Goal: Task Accomplishment & Management: Complete application form

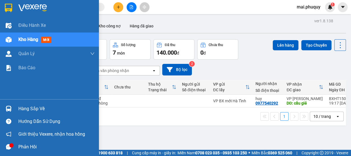
click at [11, 5] on img at bounding box center [8, 8] width 7 height 8
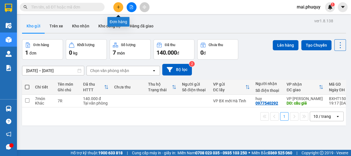
click at [117, 8] on icon "plus" at bounding box center [119, 7] width 4 height 4
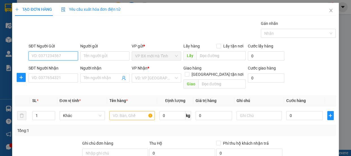
click at [47, 53] on input "SĐT Người Gửi" at bounding box center [54, 55] width 50 height 9
type input "0837826995"
click at [67, 67] on div "0837826995 - E Nhân" at bounding box center [53, 67] width 42 height 6
type input "E Nhân"
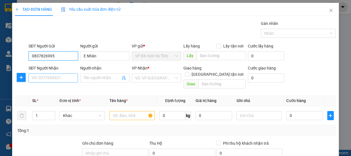
type input "0837826995"
click at [61, 78] on input "SĐT Người Nhận" at bounding box center [54, 78] width 50 height 9
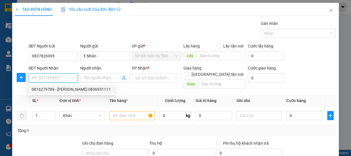
click at [56, 87] on div "0816279789 - [PERSON_NAME] 0836931111" at bounding box center [71, 89] width 79 height 6
type input "0816279789"
type input "[PERSON_NAME] 0836931111"
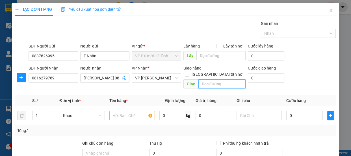
click at [209, 80] on input "text" at bounding box center [222, 84] width 47 height 9
type input "ngọc hồi"
click at [189, 72] on input "[GEOGRAPHIC_DATA] tận nơi" at bounding box center [187, 74] width 4 height 4
checkbox input "true"
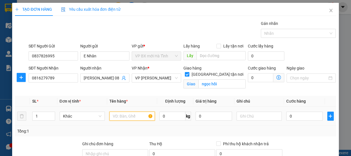
click at [119, 115] on input "text" at bounding box center [133, 116] width 46 height 9
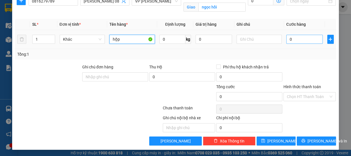
type input "hộp"
click at [291, 41] on input "0" at bounding box center [305, 39] width 37 height 9
type input "3"
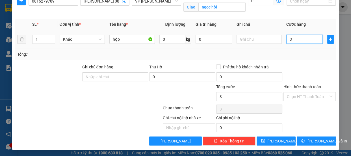
type input "30"
type input "300"
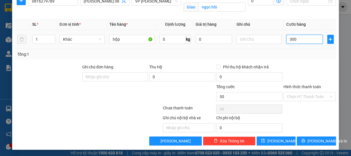
type input "300"
type input "3.000"
type input "30.000"
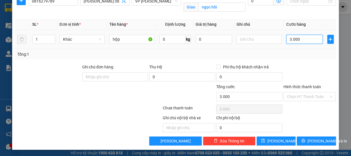
type input "30.000"
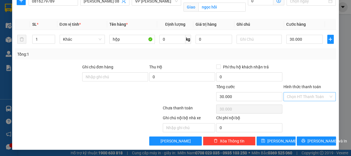
click at [301, 96] on input "Hình thức thanh toán" at bounding box center [308, 97] width 42 height 8
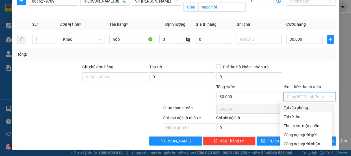
click at [294, 106] on div "Tại văn phòng" at bounding box center [306, 108] width 45 height 6
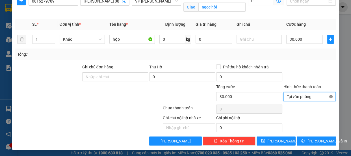
type input "30.000"
click at [265, 142] on button "[PERSON_NAME]" at bounding box center [276, 141] width 39 height 9
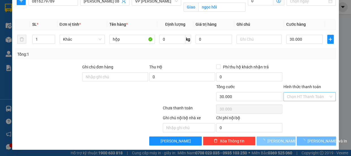
checkbox input "false"
type input "0"
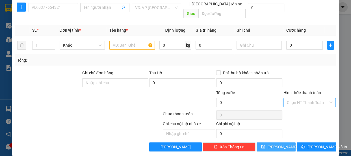
scroll to position [0, 0]
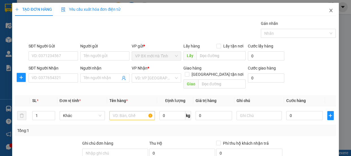
click at [329, 8] on icon "close" at bounding box center [331, 10] width 5 height 5
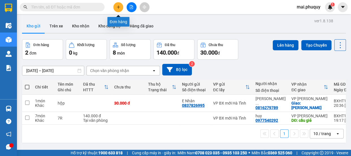
click at [118, 8] on icon "plus" at bounding box center [119, 7] width 4 height 4
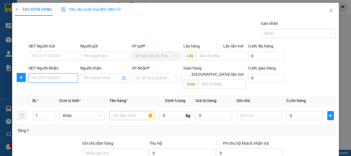
click at [40, 80] on input "SĐT Người Nhận" at bounding box center [54, 78] width 50 height 9
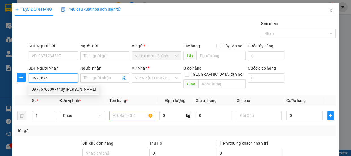
click at [50, 91] on div "0977676609 - thủy [PERSON_NAME]" at bounding box center [64, 89] width 65 height 6
type input "0977676609"
type input "thủy Bánh ram"
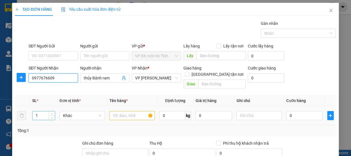
type input "0977676609"
drag, startPoint x: 45, startPoint y: 110, endPoint x: 11, endPoint y: 107, distance: 34.1
click at [12, 107] on div "TẠO ĐƠN HÀNG Yêu cầu xuất hóa đơn điện tử Transit Pickup Surcharge Ids Transit …" at bounding box center [175, 78] width 351 height 156
type input "2"
click at [117, 111] on input "text" at bounding box center [133, 115] width 46 height 9
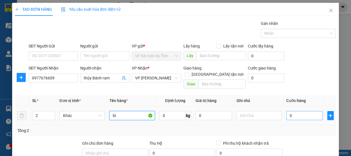
type input "bì"
click at [287, 112] on input "0" at bounding box center [305, 115] width 37 height 9
type input "1"
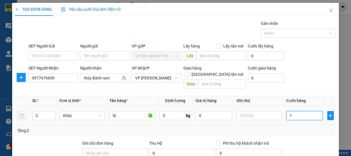
type input "14"
type input "140"
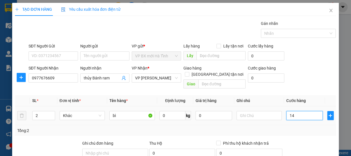
type input "140"
type input "1.400"
type input "14.000"
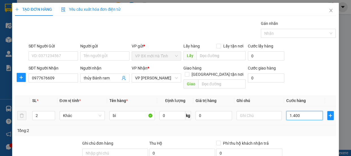
type input "14.000"
type input "140.000"
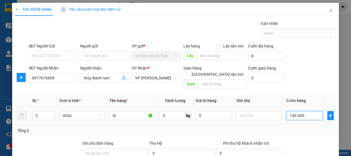
scroll to position [70, 0]
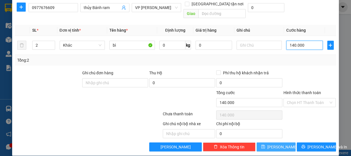
type input "140.000"
click at [275, 144] on span "[PERSON_NAME]" at bounding box center [283, 147] width 30 height 6
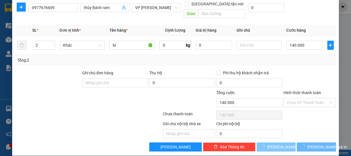
type input "1"
type input "0"
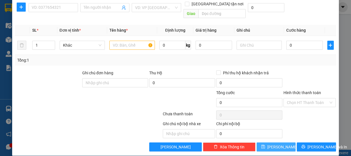
scroll to position [0, 0]
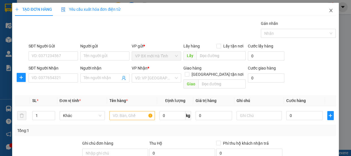
drag, startPoint x: 329, startPoint y: 9, endPoint x: 0, endPoint y: 40, distance: 330.3
click at [329, 9] on icon "close" at bounding box center [331, 10] width 5 height 5
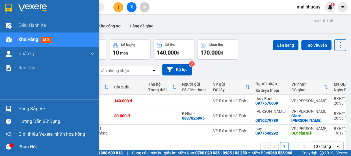
drag, startPoint x: 11, startPoint y: 6, endPoint x: 73, endPoint y: 70, distance: 88.6
click at [11, 6] on img at bounding box center [8, 8] width 7 height 8
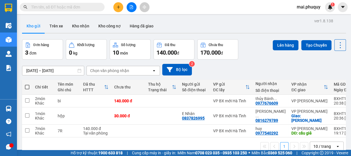
click at [26, 87] on span at bounding box center [27, 87] width 5 height 5
click at [27, 84] on input "checkbox" at bounding box center [27, 84] width 0 height 0
checkbox input "true"
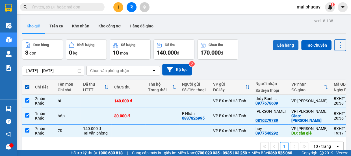
click at [283, 43] on button "Lên hàng" at bounding box center [286, 45] width 26 height 10
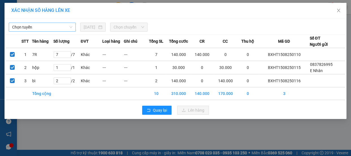
click at [58, 27] on span "Chọn tuyến" at bounding box center [42, 27] width 60 height 8
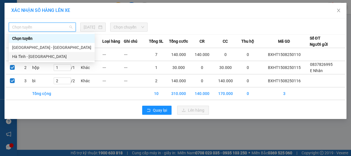
click at [29, 56] on div "Hà Tĩnh - [GEOGRAPHIC_DATA]" at bounding box center [51, 56] width 79 height 6
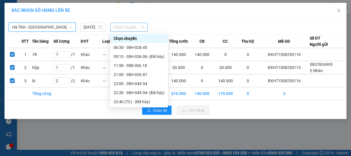
click at [127, 28] on span "Chọn chuyến" at bounding box center [129, 27] width 31 height 8
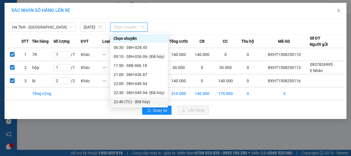
scroll to position [18, 0]
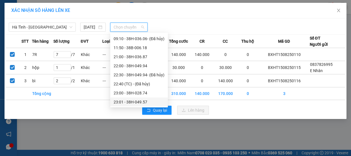
click at [136, 102] on div "23:01 - 38H-049.57" at bounding box center [139, 102] width 51 height 6
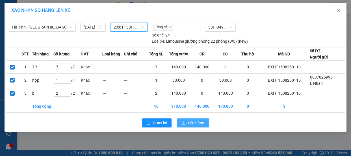
click at [196, 123] on span "Lên hàng" at bounding box center [196, 123] width 16 height 6
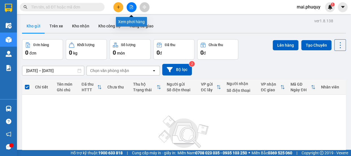
click at [130, 7] on icon "file-add" at bounding box center [132, 7] width 4 height 4
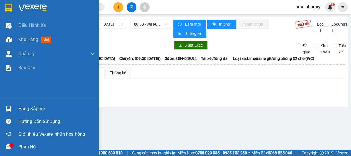
click at [6, 5] on img at bounding box center [8, 8] width 7 height 8
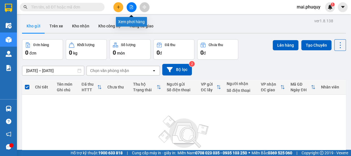
click at [130, 8] on icon "file-add" at bounding box center [131, 7] width 3 height 4
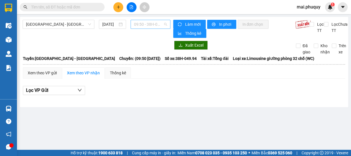
click at [141, 23] on span "09:50 - 38H-049.94" at bounding box center [150, 24] width 33 height 8
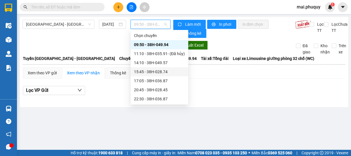
scroll to position [9, 0]
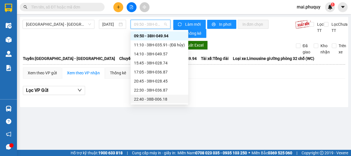
click at [165, 97] on div "22:40 - 38B-006.18" at bounding box center [159, 99] width 51 height 6
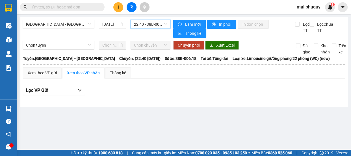
drag, startPoint x: 35, startPoint y: 23, endPoint x: 35, endPoint y: 29, distance: 5.4
click at [36, 24] on span "[GEOGRAPHIC_DATA] - [GEOGRAPHIC_DATA]" at bounding box center [58, 24] width 65 height 8
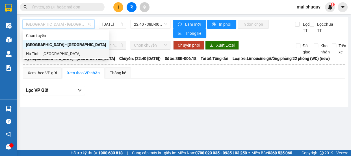
click at [35, 55] on div "Hà Tĩnh - [GEOGRAPHIC_DATA]" at bounding box center [66, 54] width 80 height 6
type input "[DATE]"
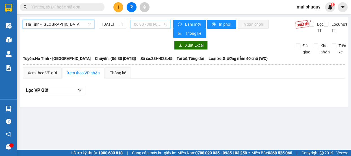
click at [153, 24] on span "06:30 - 38H-028.45" at bounding box center [150, 24] width 33 height 8
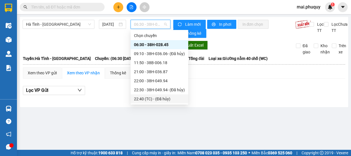
scroll to position [18, 0]
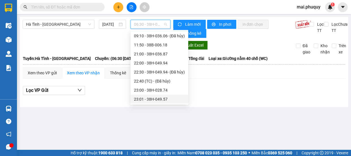
click at [162, 99] on div "23:01 - 38H-049.57" at bounding box center [159, 99] width 51 height 6
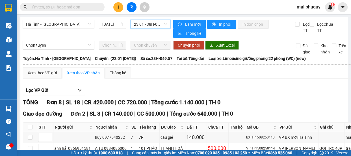
scroll to position [103, 0]
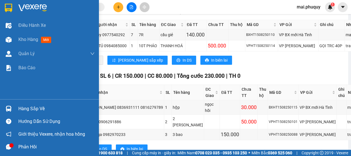
click at [10, 6] on img at bounding box center [8, 8] width 7 height 8
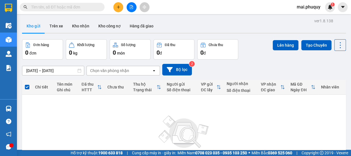
click at [133, 9] on icon "file-add" at bounding box center [131, 7] width 3 height 4
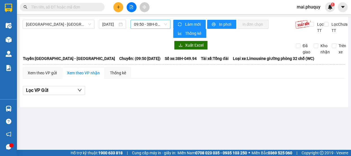
click at [153, 24] on span "09:50 - 38H-049.94" at bounding box center [150, 24] width 33 height 8
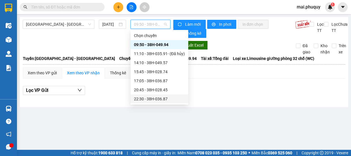
scroll to position [9, 0]
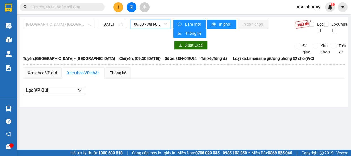
drag, startPoint x: 38, startPoint y: 22, endPoint x: 34, endPoint y: 41, distance: 19.9
click at [37, 24] on span "[GEOGRAPHIC_DATA] - [GEOGRAPHIC_DATA]" at bounding box center [58, 24] width 65 height 8
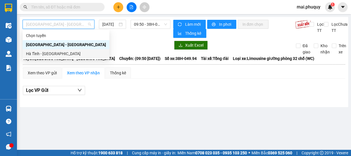
click at [28, 53] on div "Hà Tĩnh - [GEOGRAPHIC_DATA]" at bounding box center [66, 54] width 80 height 6
type input "[DATE]"
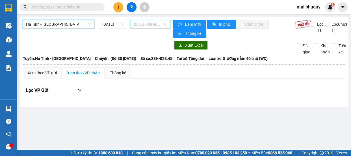
click at [154, 25] on span "06:30 - 38H-028.45" at bounding box center [150, 24] width 33 height 8
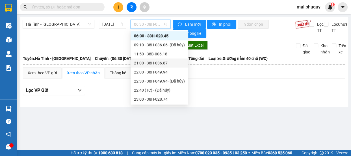
scroll to position [18, 0]
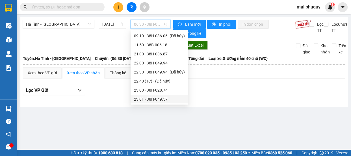
click at [161, 99] on div "23:01 - 38H-049.57" at bounding box center [159, 99] width 51 height 6
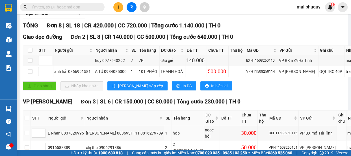
scroll to position [51, 0]
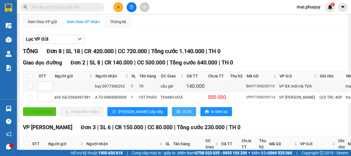
click at [183, 115] on span "In DS" at bounding box center [187, 112] width 9 height 6
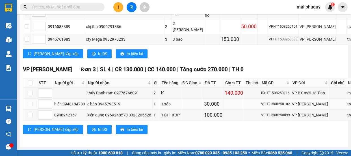
scroll to position [225, 0]
click at [76, 135] on div "VP [PERSON_NAME] Hoàn Đơn 3 | SL 4 | CR 130.000 | CC 140.000 | Tổng cước 270.00…" at bounding box center [198, 101] width 350 height 73
click at [98, 131] on span "In DS" at bounding box center [102, 129] width 9 height 6
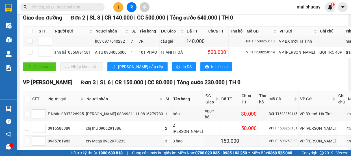
scroll to position [173, 0]
